Goal: Contribute content: Add original content to the website for others to see

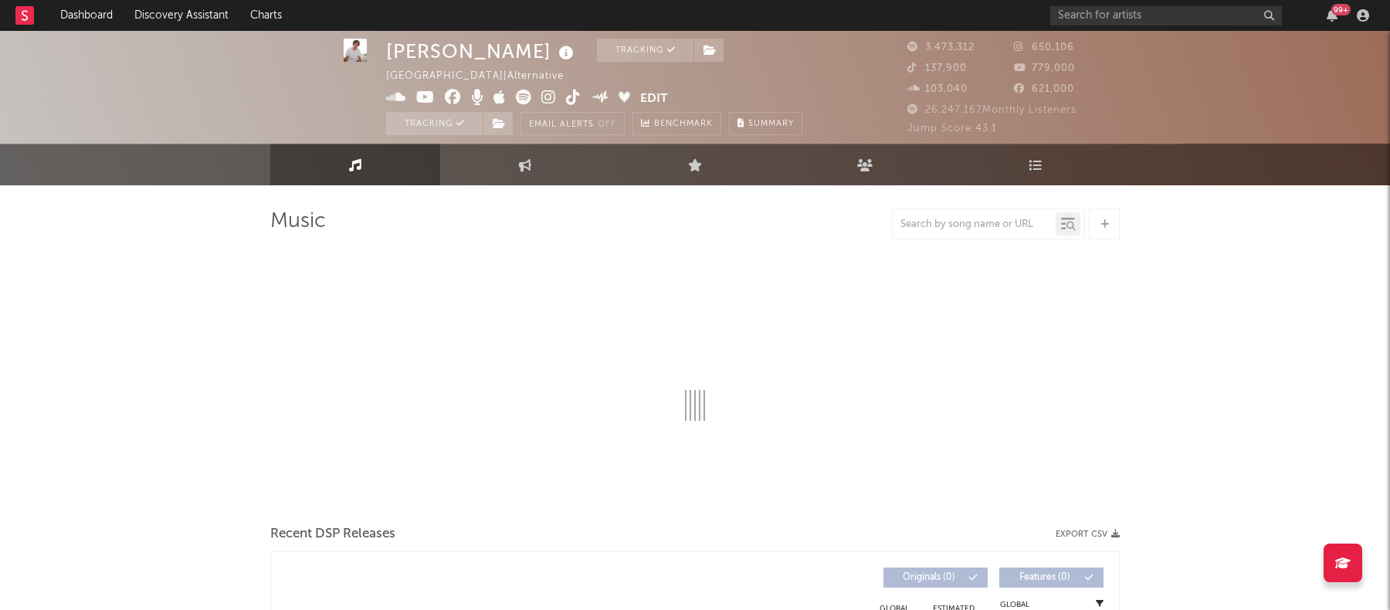
scroll to position [2, 0]
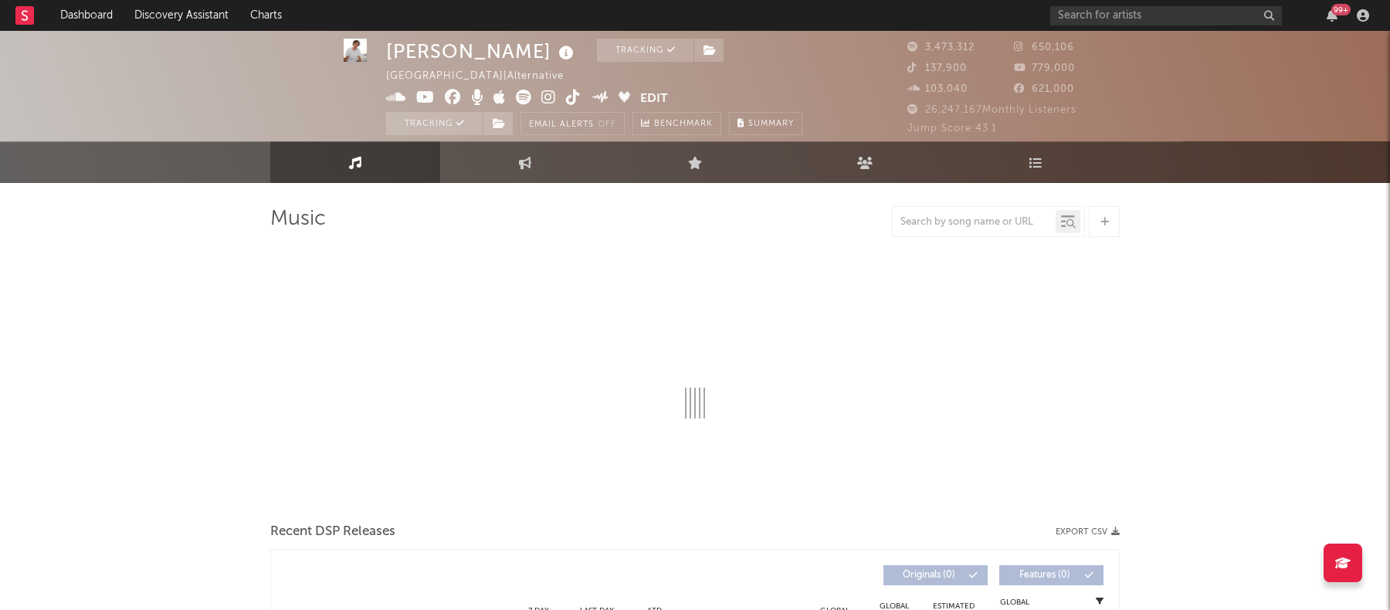
select select "6m"
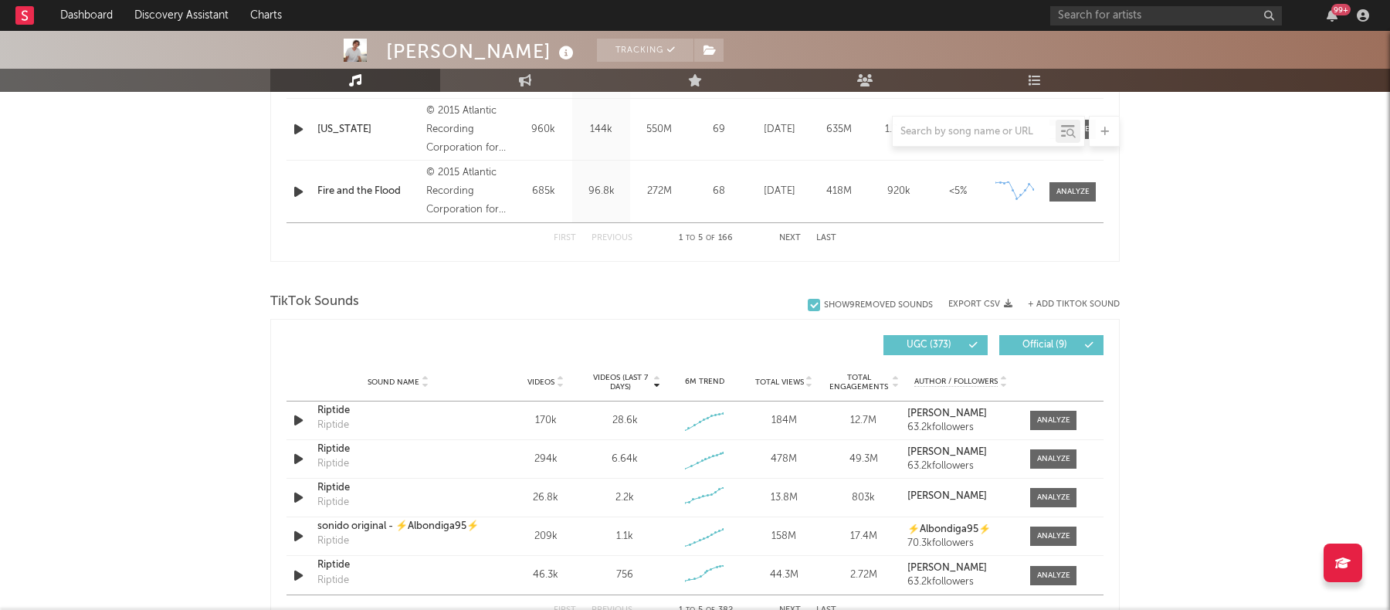
scroll to position [885, 0]
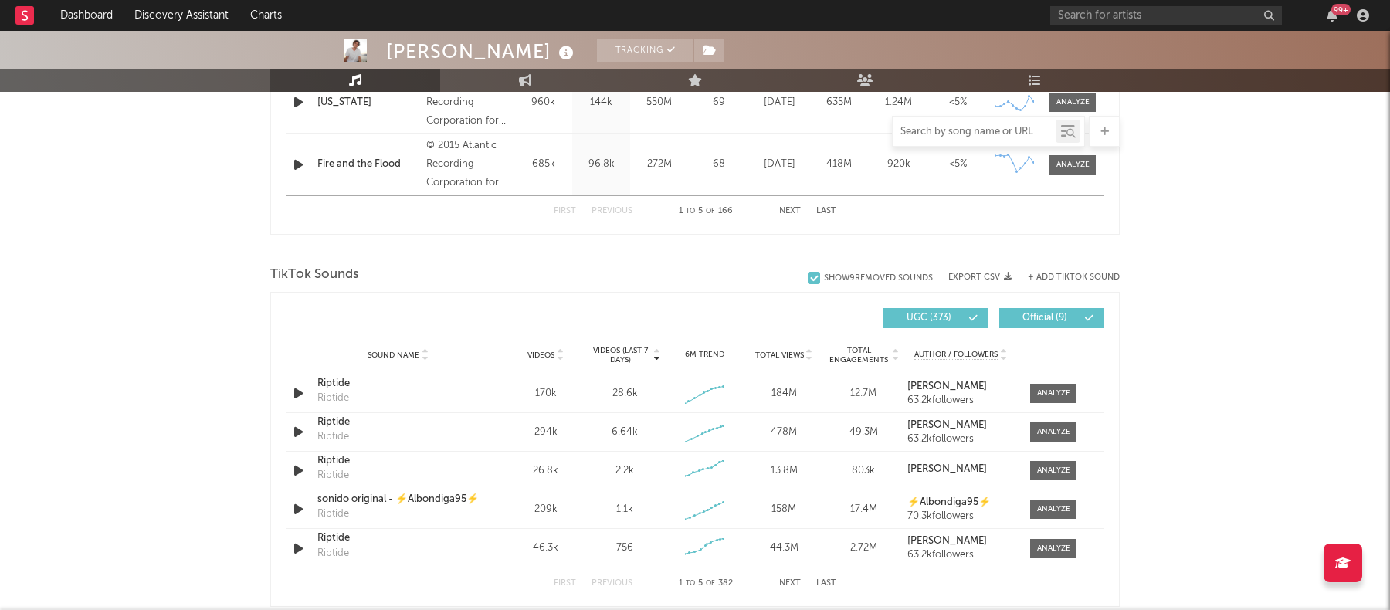
click at [1006, 127] on input "text" at bounding box center [974, 132] width 163 height 12
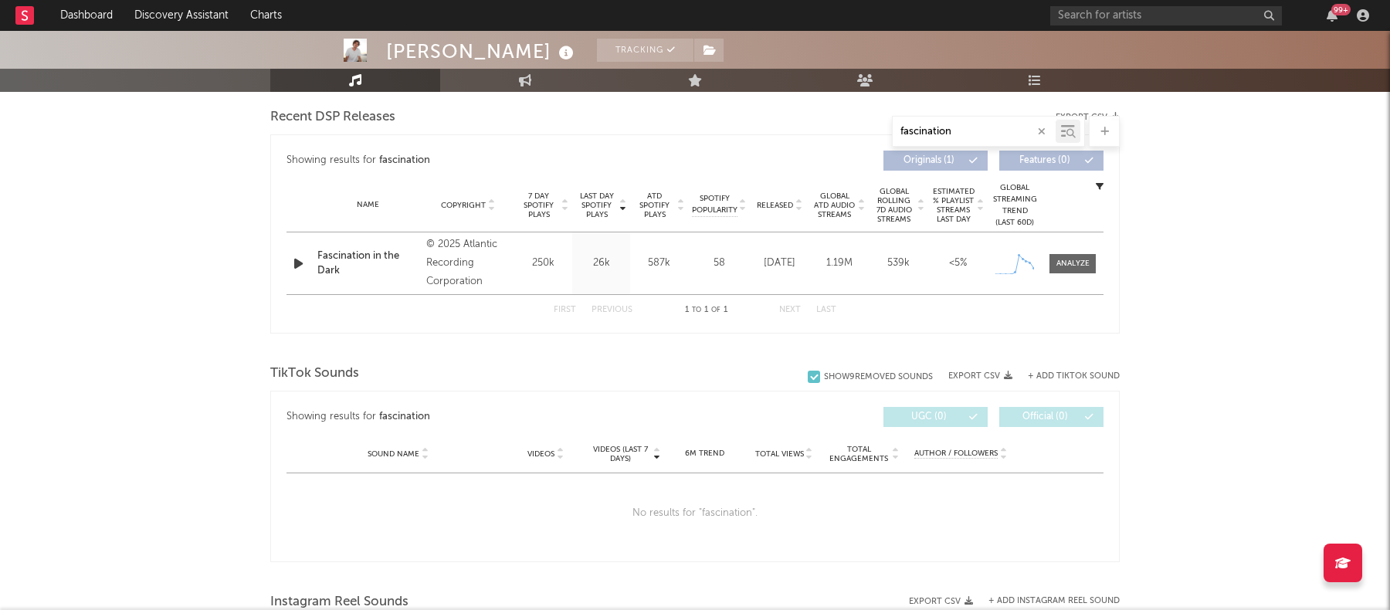
scroll to position [533, 0]
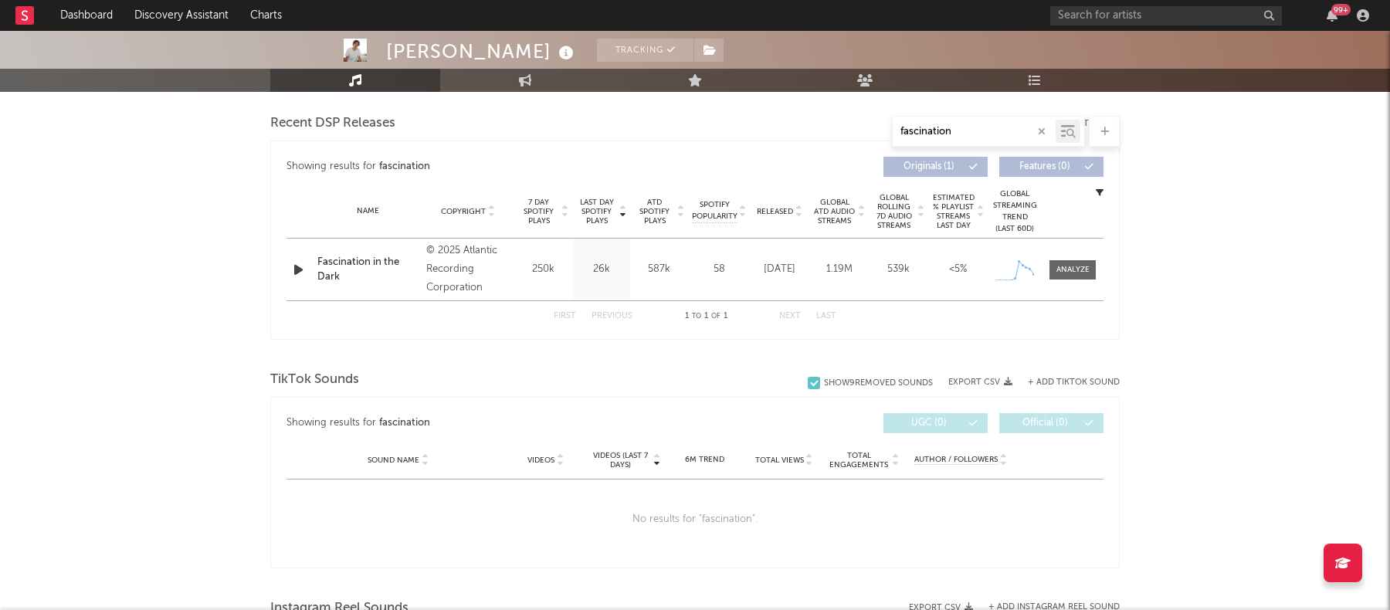
type input "fascination"
click at [1055, 375] on div "+ Add TikTok Sound" at bounding box center [1065, 382] width 107 height 15
click at [1059, 381] on button "+ Add TikTok Sound" at bounding box center [1074, 382] width 92 height 8
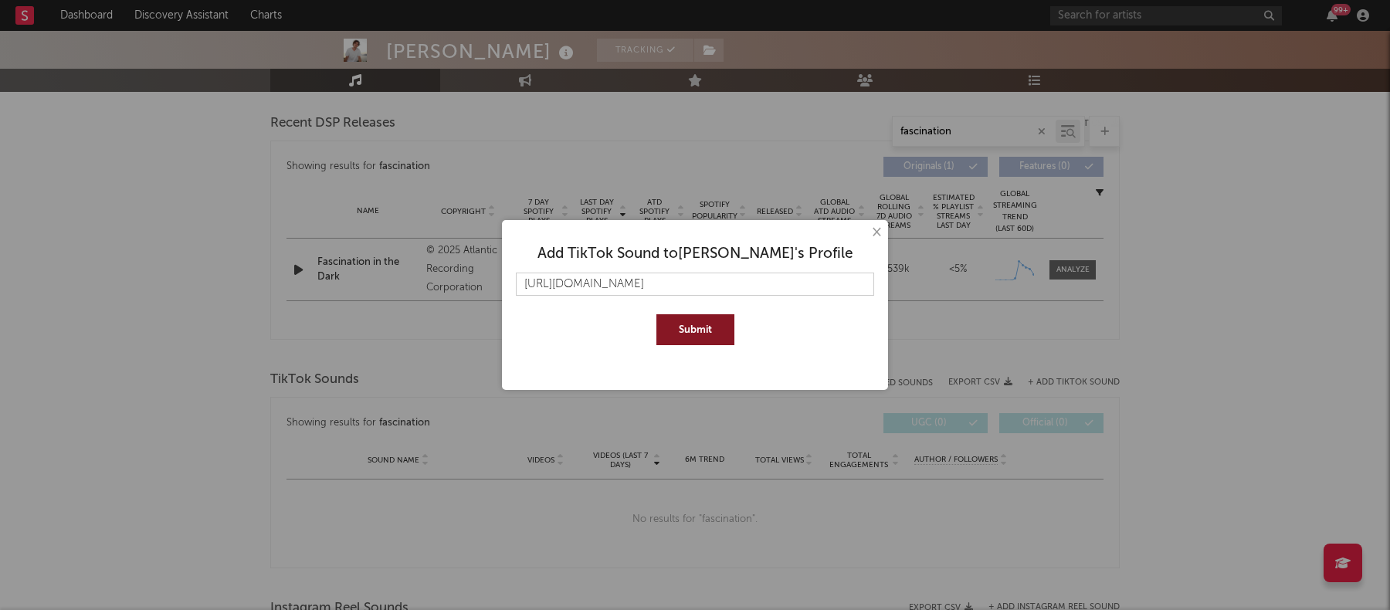
scroll to position [0, 66]
type input "[URL][DOMAIN_NAME]"
click at [702, 327] on button "Submit" at bounding box center [695, 329] width 78 height 31
